Goal: Task Accomplishment & Management: Use online tool/utility

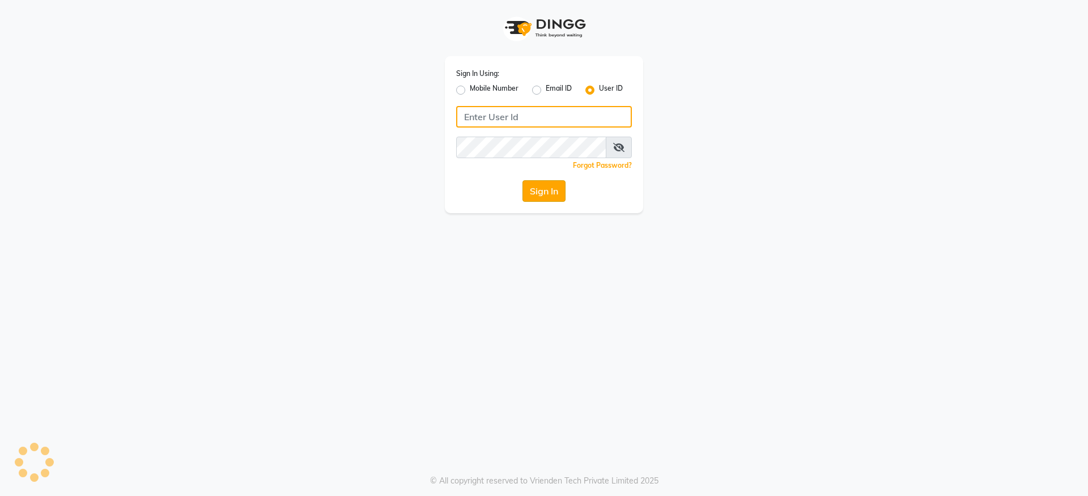
type input "cavesalon@123"
click at [541, 190] on button "Sign In" at bounding box center [543, 191] width 43 height 22
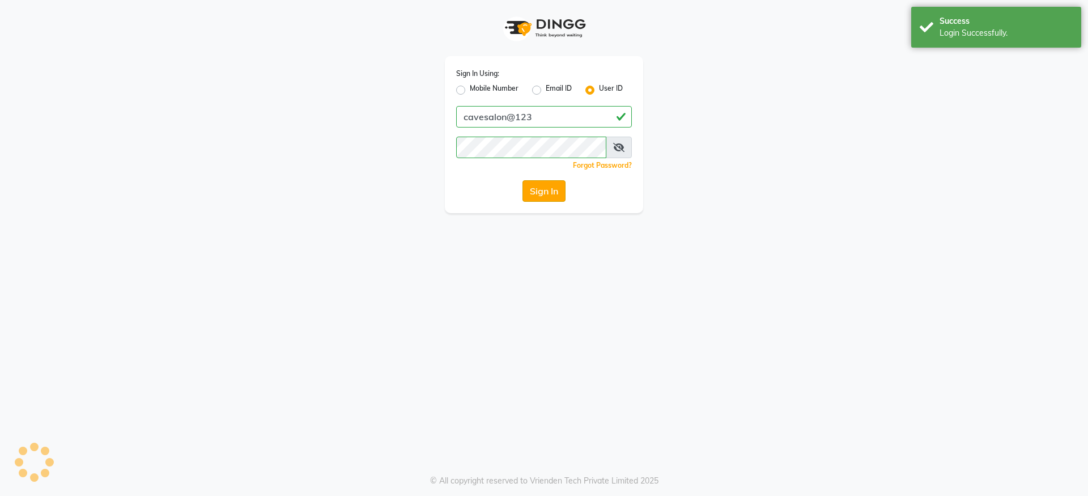
click at [556, 191] on button "Sign In" at bounding box center [543, 191] width 43 height 22
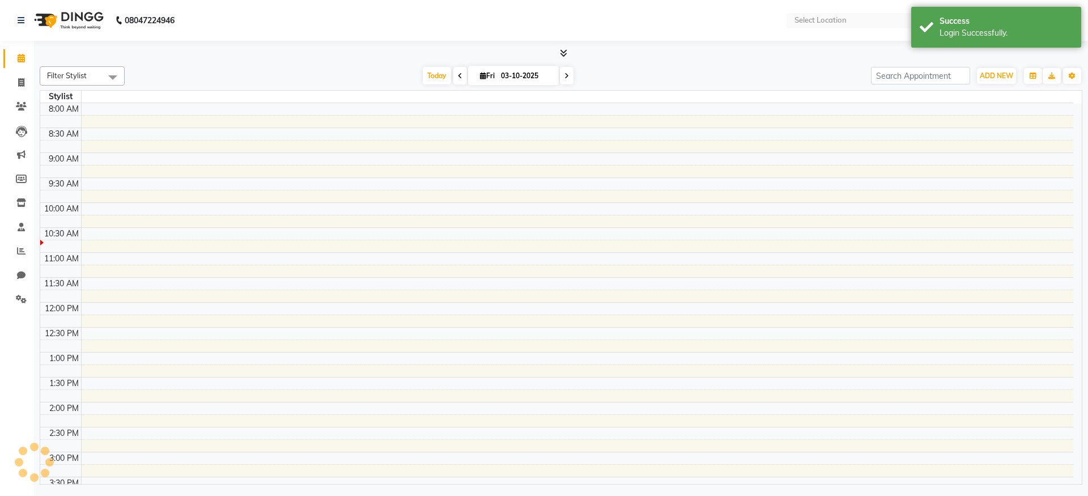
select select "en"
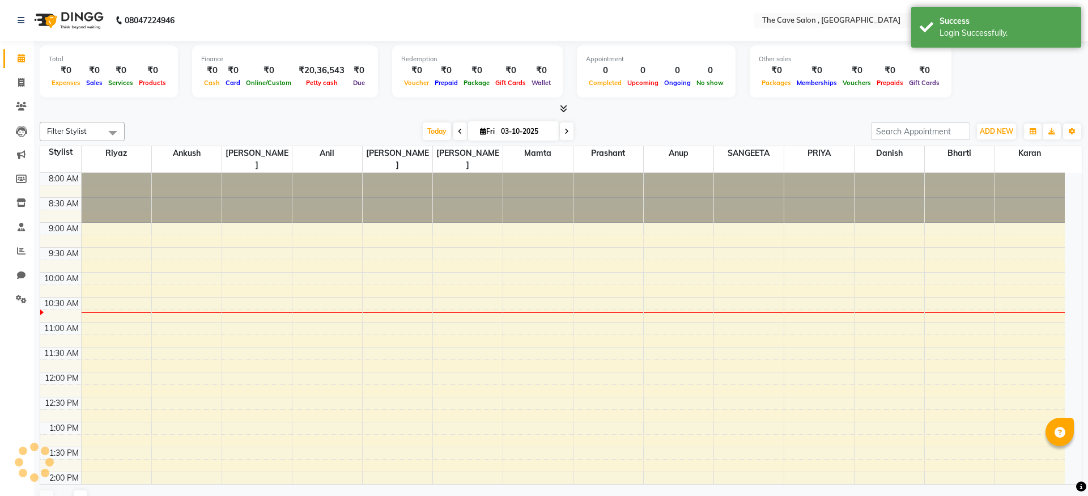
scroll to position [100, 0]
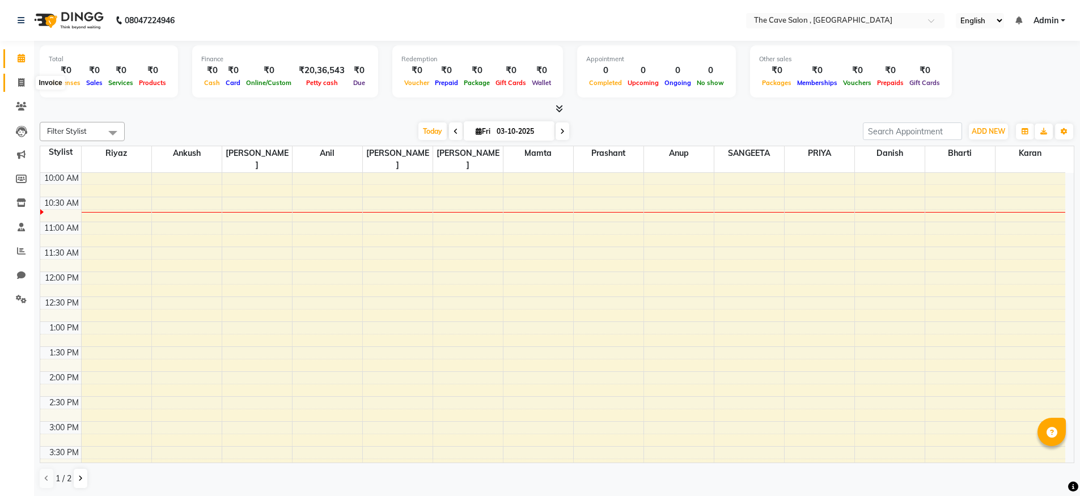
click at [13, 79] on span at bounding box center [21, 83] width 20 height 13
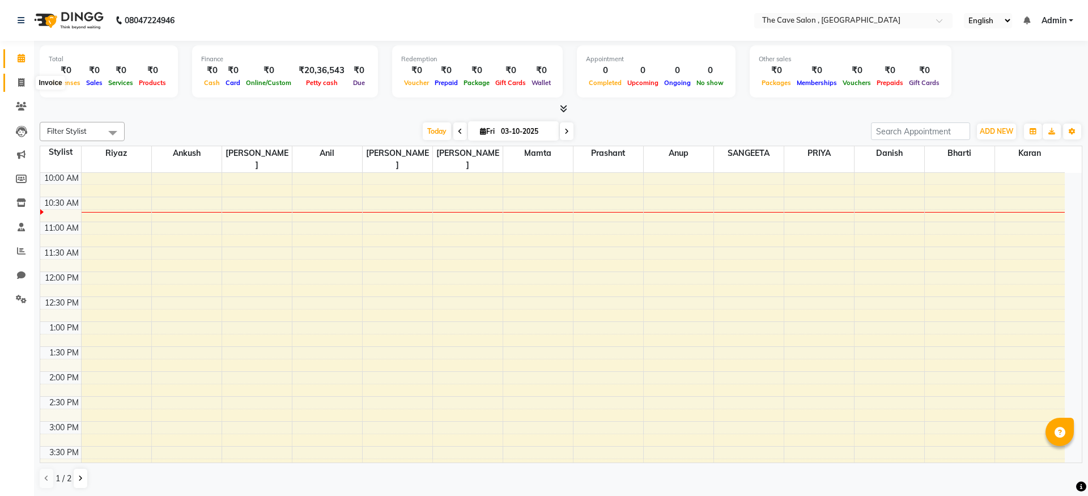
select select "7844"
select select "service"
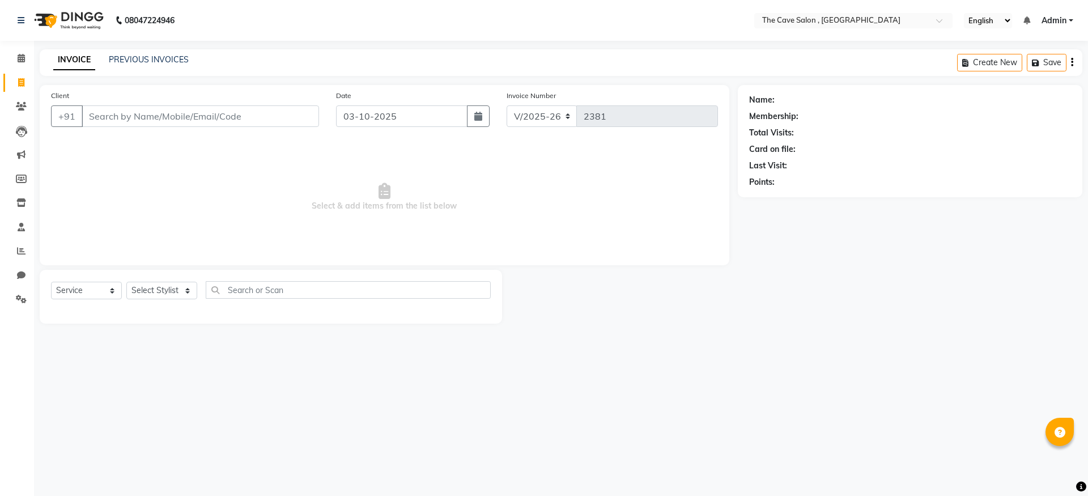
click at [168, 121] on input "Client" at bounding box center [200, 116] width 237 height 22
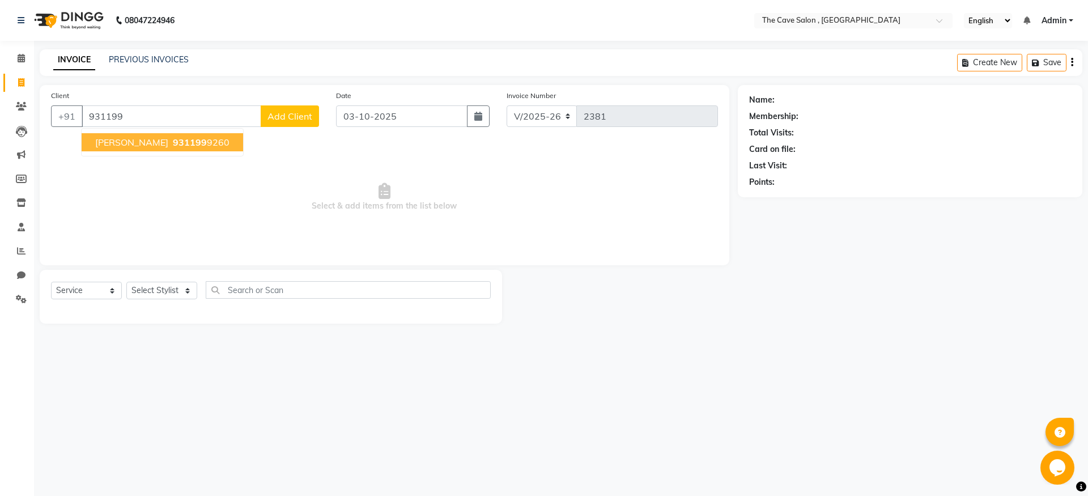
click at [173, 138] on span "931199" at bounding box center [190, 142] width 34 height 11
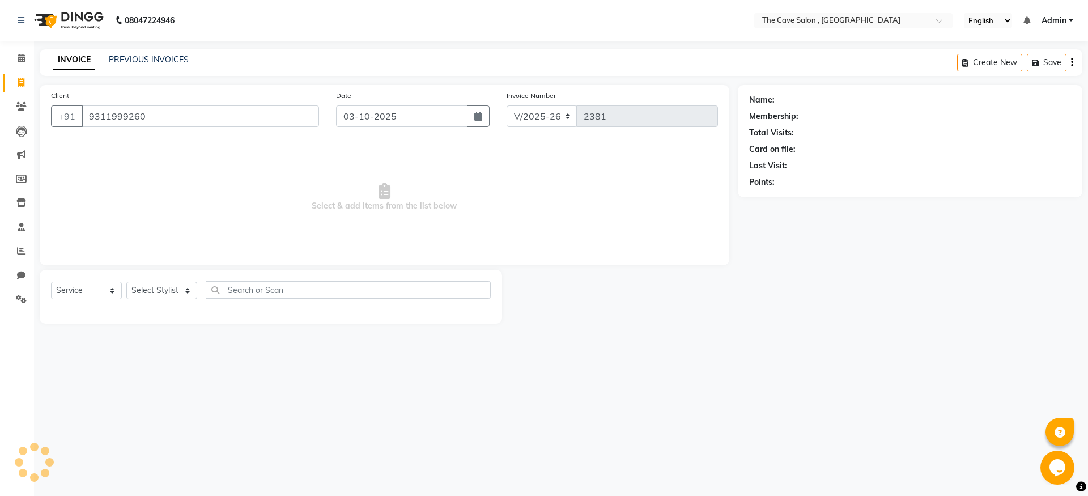
type input "9311999260"
click at [176, 290] on select "Select Stylist Aarif Anil [PERSON_NAME] Anup bharti danish karan Mamta Manager …" at bounding box center [161, 291] width 71 height 18
select select "70260"
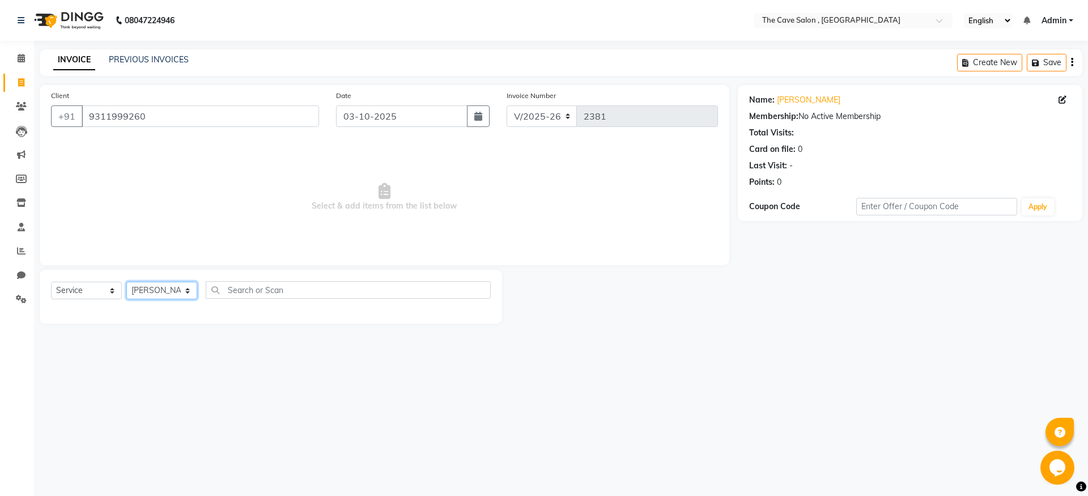
click at [126, 282] on select "Select Stylist Aarif Anil [PERSON_NAME] Anup bharti danish karan Mamta Manager …" at bounding box center [161, 291] width 71 height 18
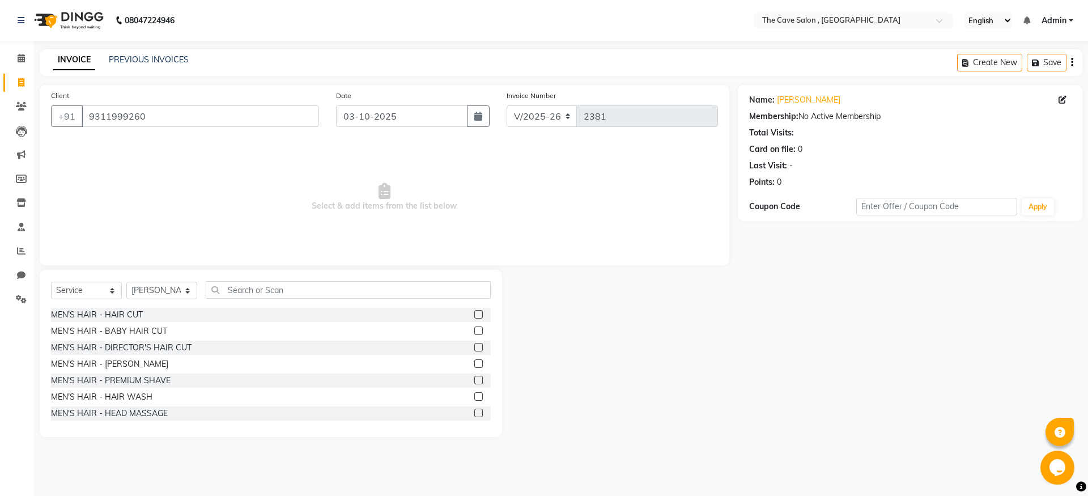
click at [474, 312] on label at bounding box center [478, 314] width 9 height 9
click at [474, 312] on input "checkbox" at bounding box center [477, 314] width 7 height 7
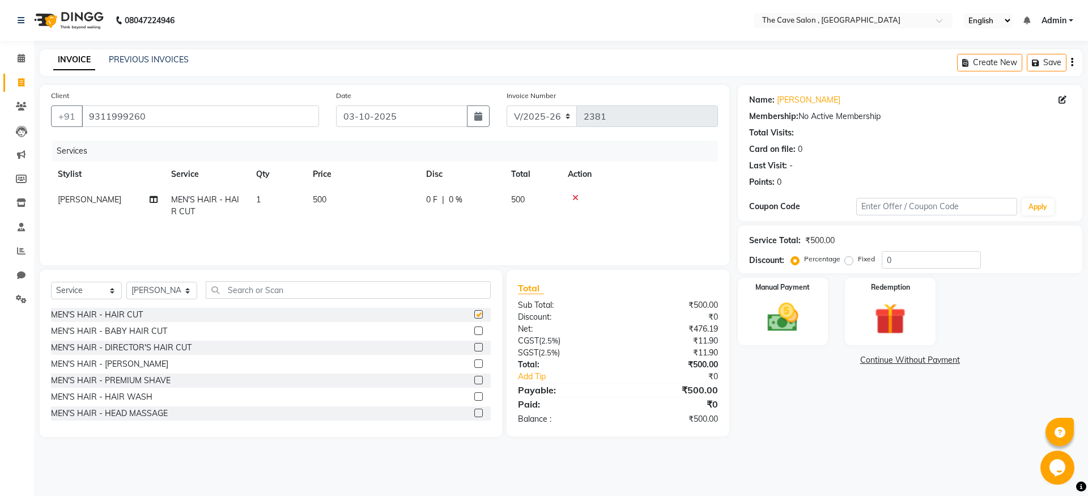
checkbox input "false"
click at [808, 329] on img at bounding box center [783, 317] width 53 height 37
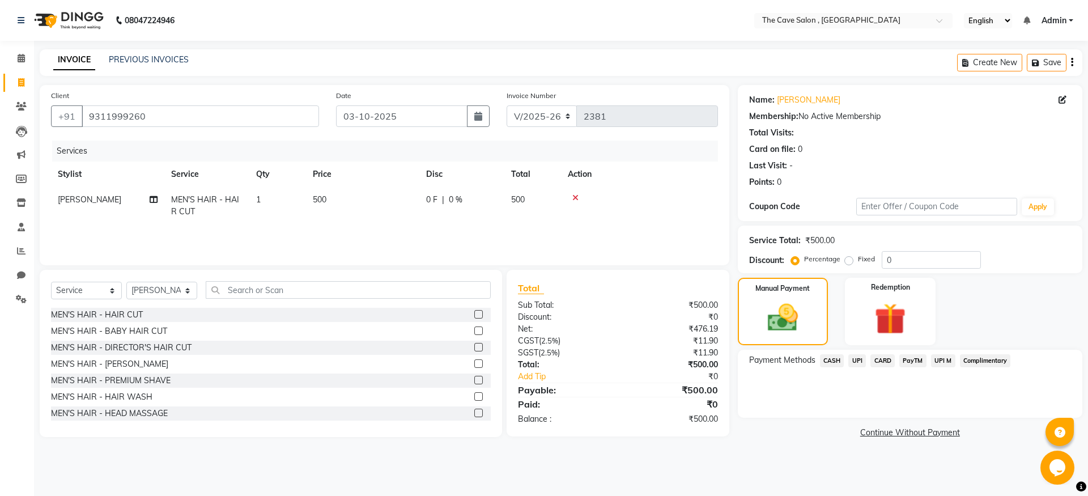
click at [838, 363] on span "CASH" at bounding box center [832, 360] width 24 height 13
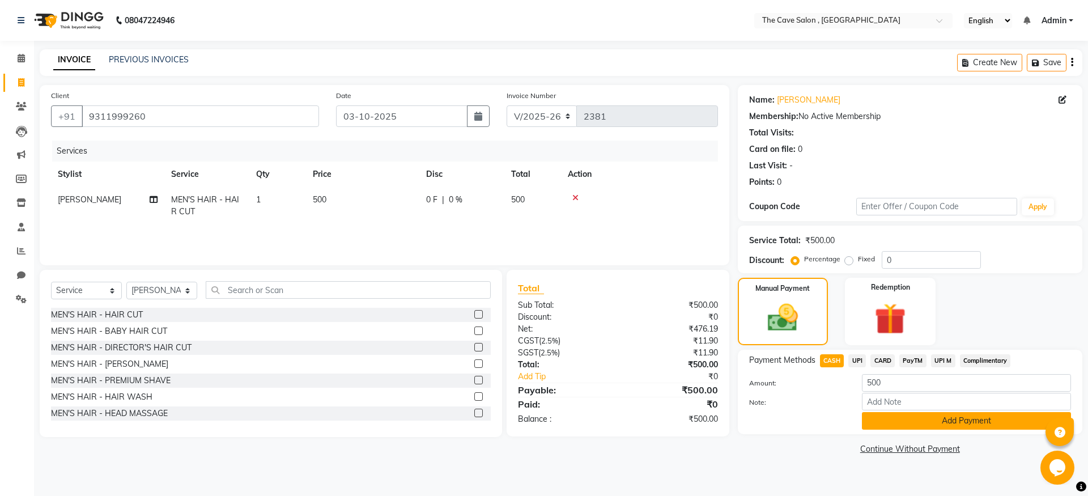
click at [992, 419] on button "Add Payment" at bounding box center [966, 421] width 209 height 18
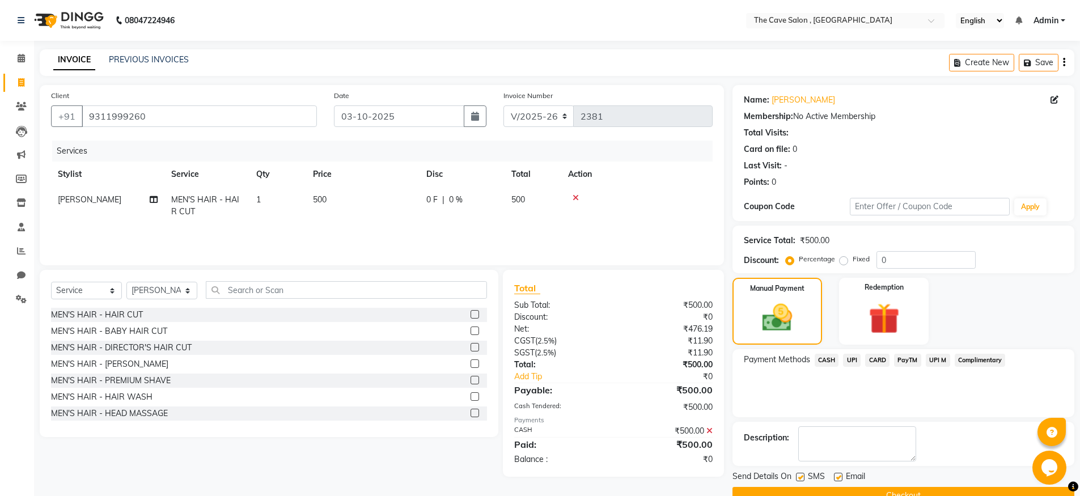
click at [9, 82] on link "Invoice" at bounding box center [16, 83] width 27 height 19
select select "service"
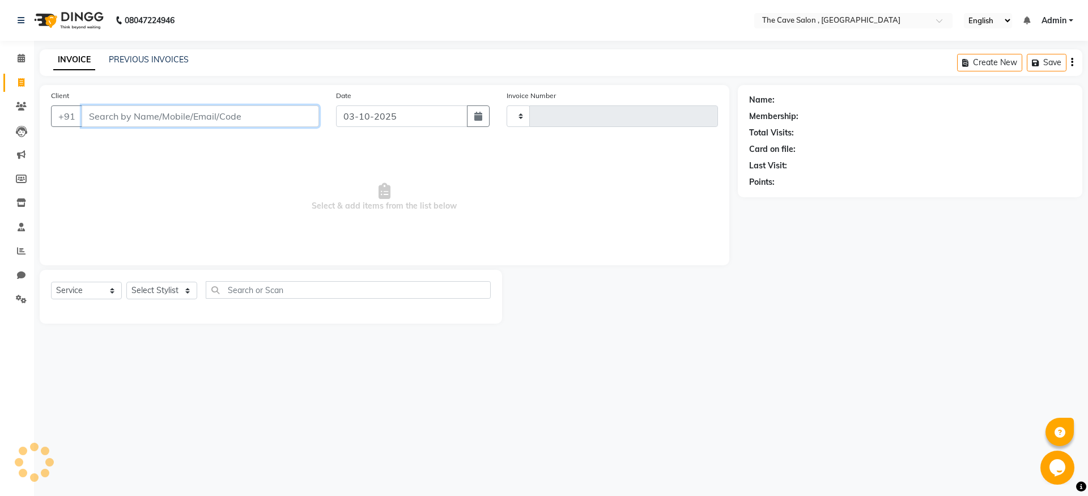
type input "2381"
select select "7844"
click at [108, 290] on select "Select Service Product Membership Package Voucher Prepaid Gift Card" at bounding box center [86, 291] width 71 height 18
click at [190, 291] on select "Select Stylist Aarif Anil [PERSON_NAME] Anup bharti danish karan Mamta Manager …" at bounding box center [161, 291] width 71 height 18
click at [126, 282] on select "Select Stylist Aarif Anil [PERSON_NAME] Anup bharti danish karan Mamta Manager …" at bounding box center [161, 291] width 71 height 18
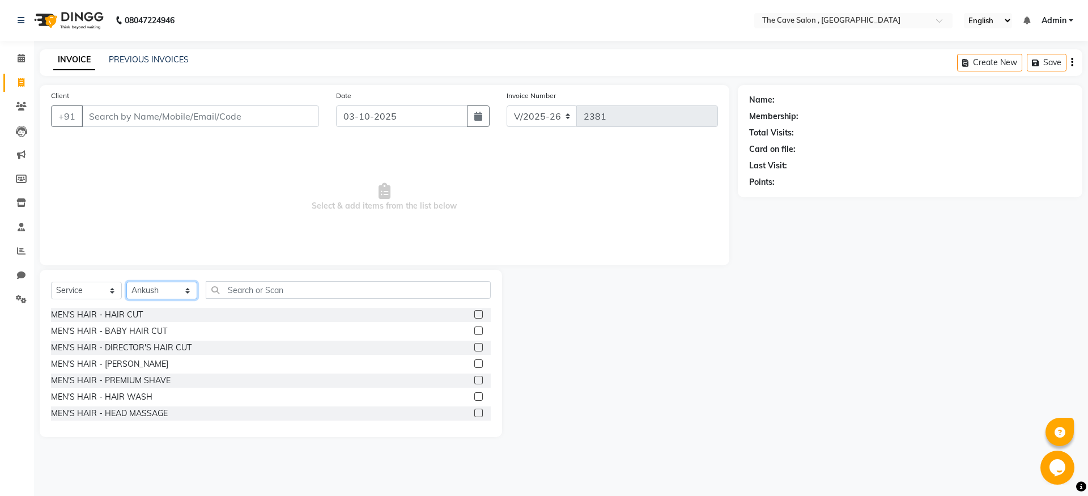
click at [191, 292] on select "Select Stylist Aarif Anil [PERSON_NAME] Anup bharti danish karan Mamta Manager …" at bounding box center [161, 291] width 71 height 18
select select "70266"
click at [126, 282] on select "Select Stylist Aarif Anil [PERSON_NAME] Anup bharti danish karan Mamta Manager …" at bounding box center [161, 291] width 71 height 18
click at [593, 294] on div at bounding box center [620, 353] width 236 height 167
click at [512, 233] on span "Select & add items from the list below" at bounding box center [384, 197] width 667 height 113
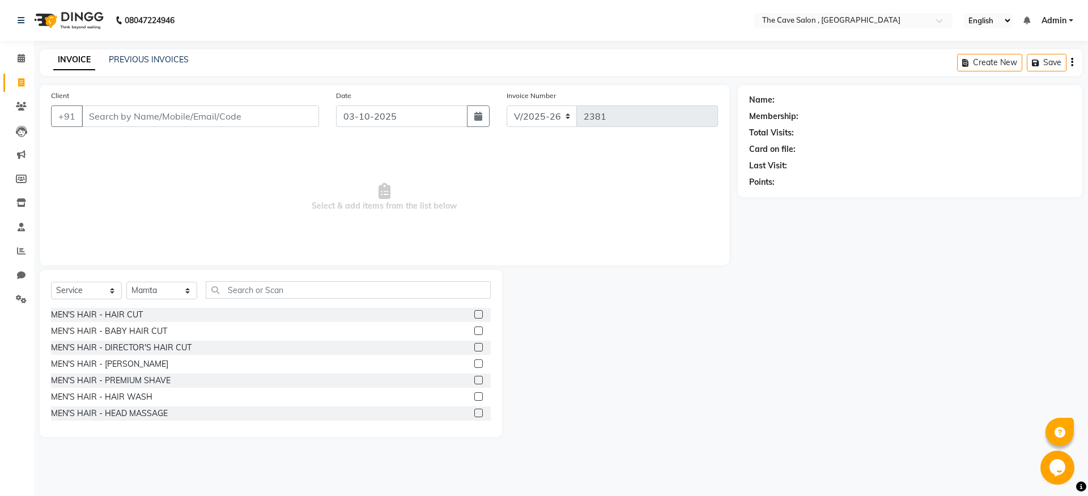
click at [248, 231] on span "Select & add items from the list below" at bounding box center [384, 197] width 667 height 113
click at [426, 159] on span "Select & add items from the list below" at bounding box center [384, 197] width 667 height 113
click at [563, 179] on span "Select & add items from the list below" at bounding box center [384, 197] width 667 height 113
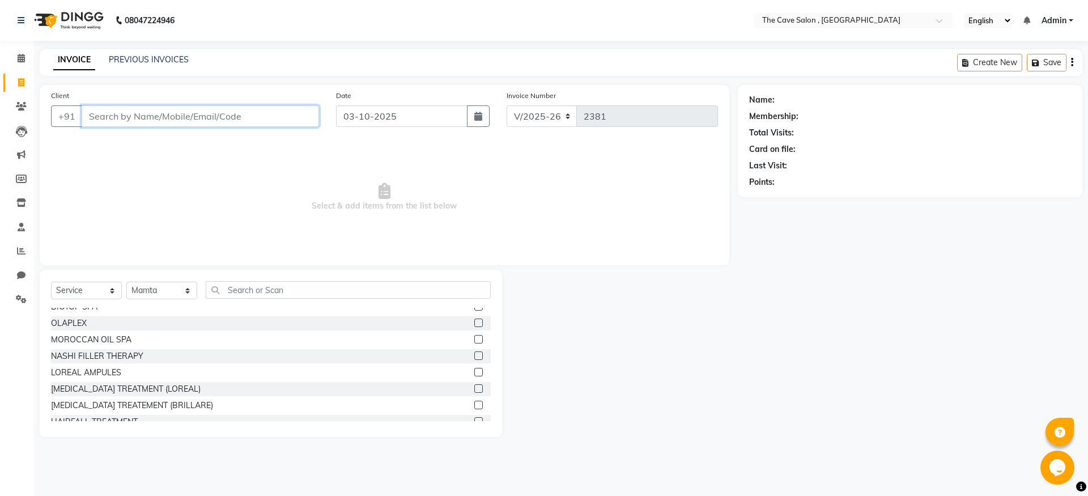
click at [272, 113] on input "Client" at bounding box center [200, 116] width 237 height 22
click at [693, 352] on div at bounding box center [620, 353] width 236 height 167
click at [699, 364] on div at bounding box center [620, 353] width 236 height 167
